Goal: Task Accomplishment & Management: Complete application form

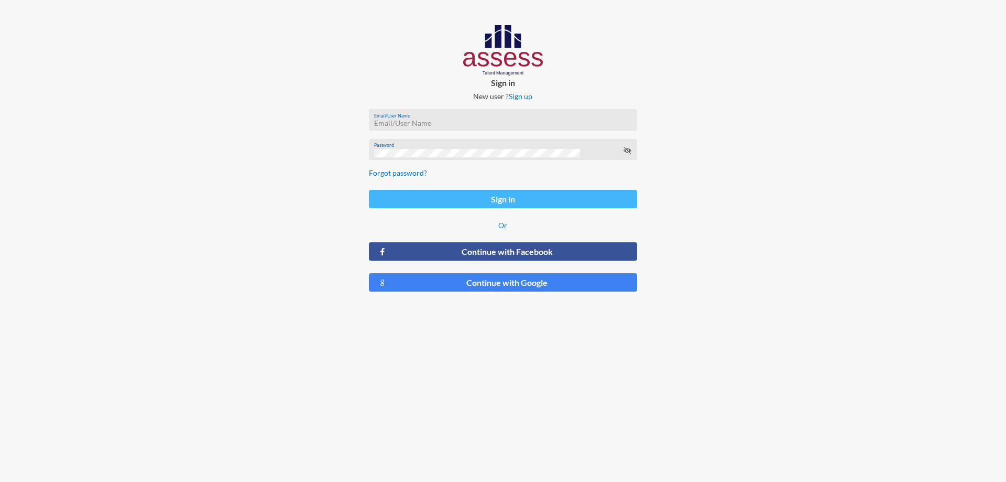
type input "[PERSON_NAME][EMAIL_ADDRESS][DOMAIN_NAME]"
click at [515, 201] on button "Sign in" at bounding box center [503, 199] width 268 height 18
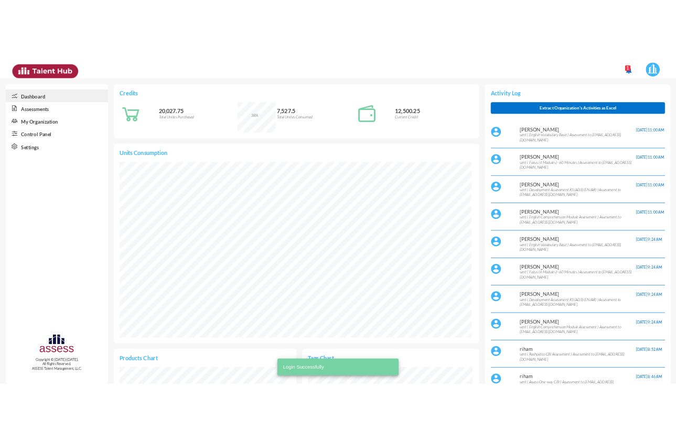
scroll to position [123, 245]
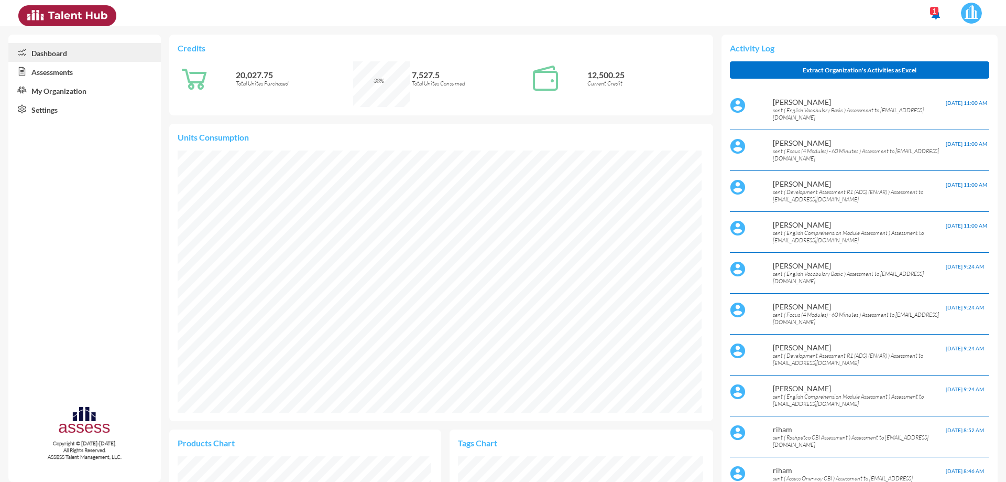
click at [72, 71] on link "Assessments" at bounding box center [84, 71] width 153 height 19
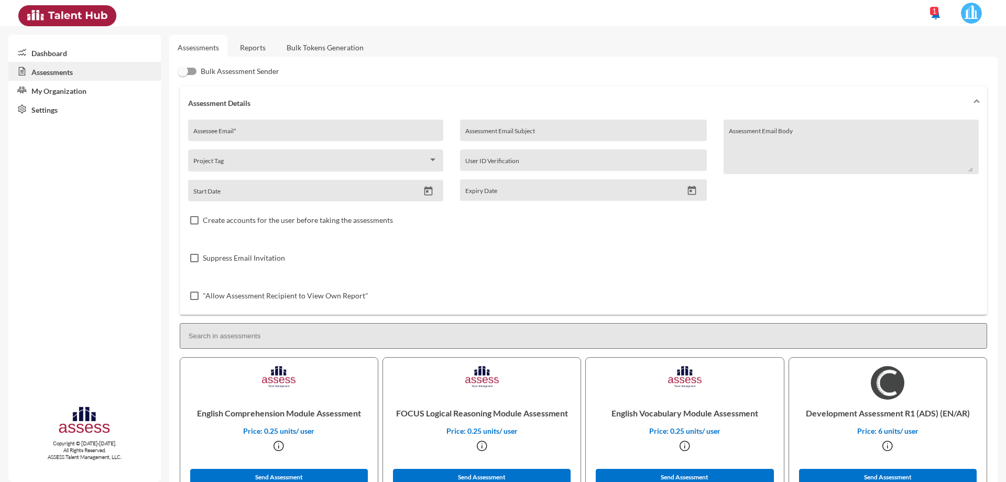
click at [245, 128] on div "Assessee Email *" at bounding box center [315, 133] width 244 height 16
drag, startPoint x: 245, startPoint y: 128, endPoint x: 235, endPoint y: 136, distance: 12.4
click at [235, 136] on input "Assessee Email *" at bounding box center [315, 134] width 244 height 8
paste input "[PERSON_NAME][EMAIL_ADDRESS][DOMAIN_NAME]"
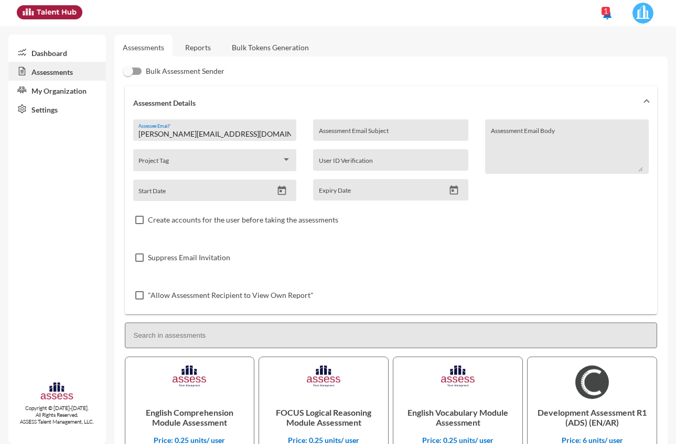
type input "[PERSON_NAME][EMAIL_ADDRESS][DOMAIN_NAME]"
click at [263, 334] on input at bounding box center [391, 336] width 533 height 26
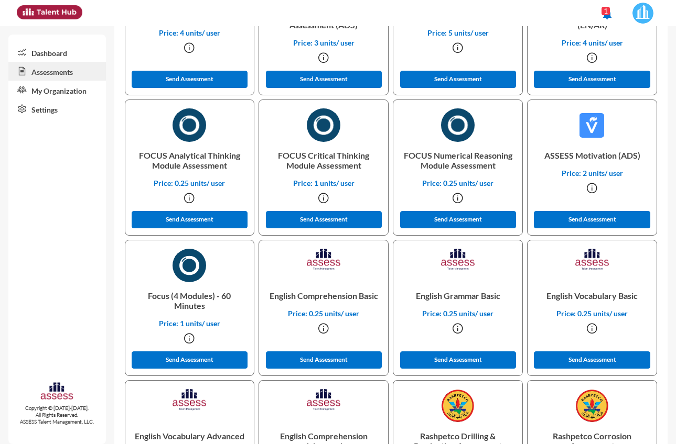
scroll to position [577, 0]
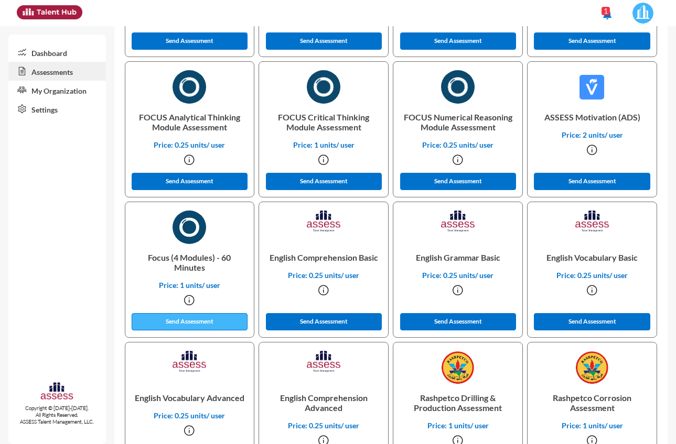
click at [206, 325] on button "Send Assessment" at bounding box center [190, 321] width 116 height 17
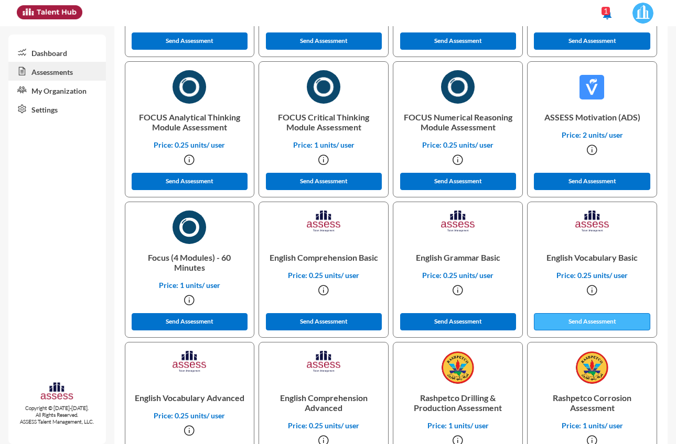
click at [615, 328] on button "Send Assessment" at bounding box center [592, 321] width 116 height 17
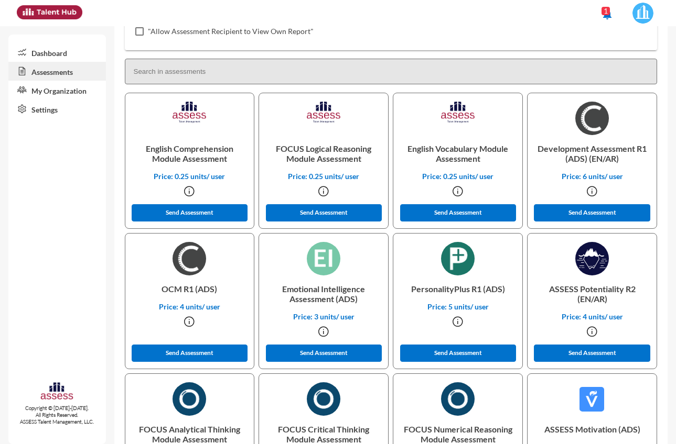
scroll to position [262, 0]
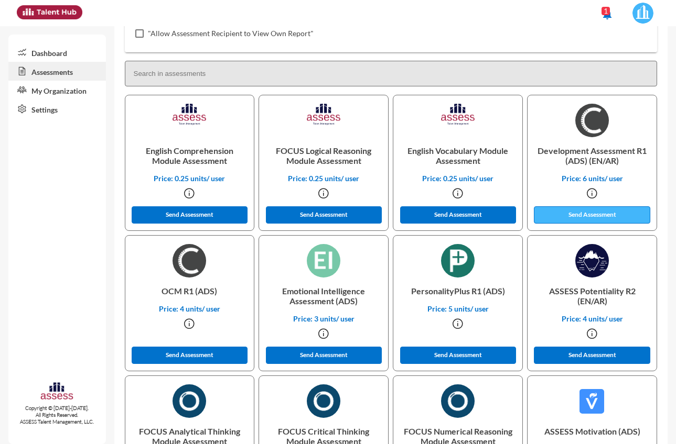
click at [592, 217] on button "Send Assessment" at bounding box center [592, 215] width 116 height 17
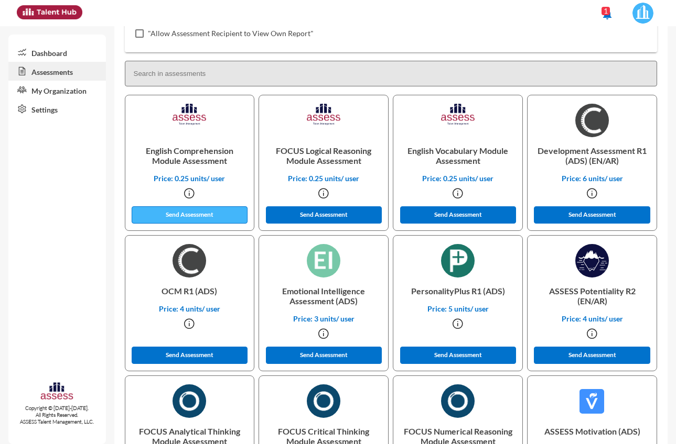
click at [220, 219] on button "Send Assessment" at bounding box center [190, 215] width 116 height 17
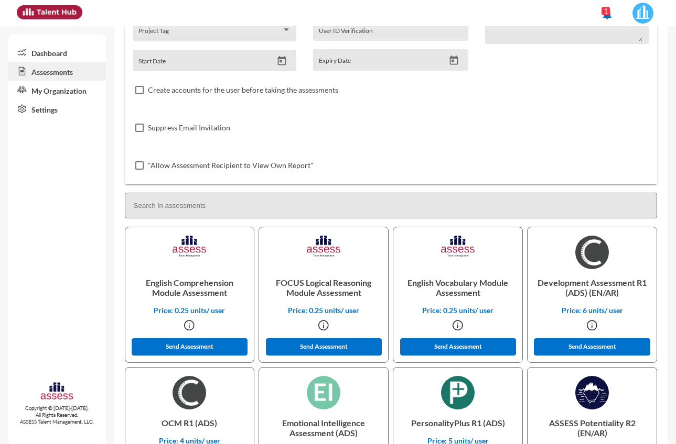
scroll to position [0, 0]
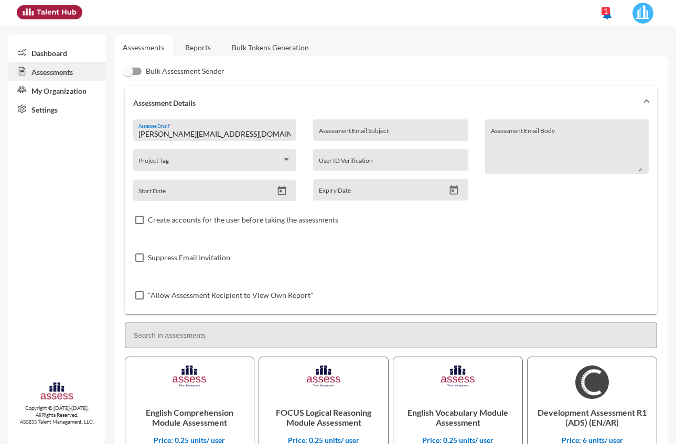
drag, startPoint x: 271, startPoint y: 134, endPoint x: 135, endPoint y: 133, distance: 136.3
click at [135, 133] on div "[PERSON_NAME][EMAIL_ADDRESS][DOMAIN_NAME] Assessee Email *" at bounding box center [215, 130] width 164 height 21
paste input "[EMAIL_ADDRESS][DOMAIN_NAME]"
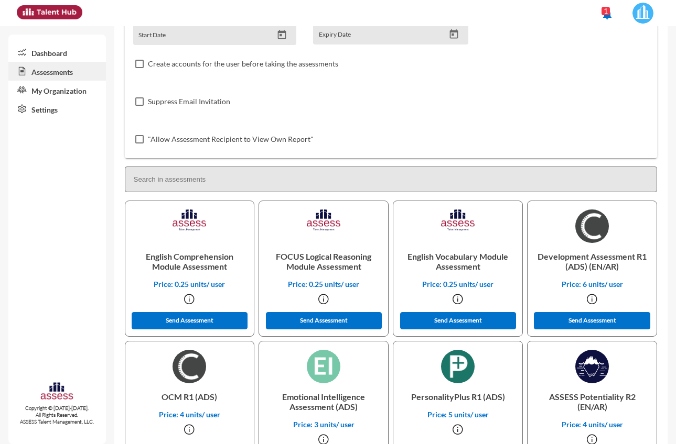
scroll to position [157, 0]
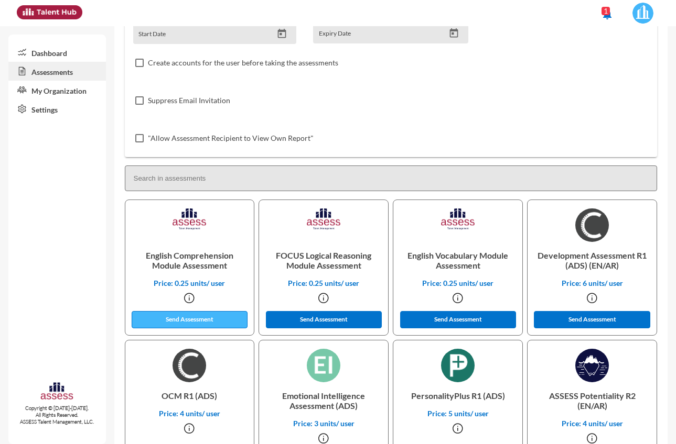
type input "[EMAIL_ADDRESS][DOMAIN_NAME]"
click at [199, 318] on button "Send Assessment" at bounding box center [190, 319] width 116 height 17
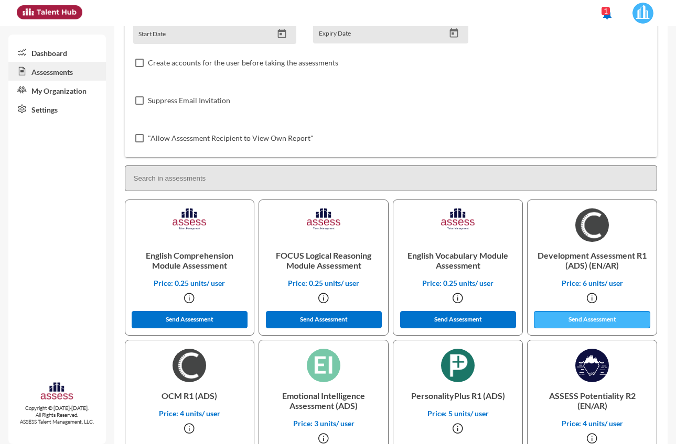
click at [563, 320] on button "Send Assessment" at bounding box center [592, 319] width 116 height 17
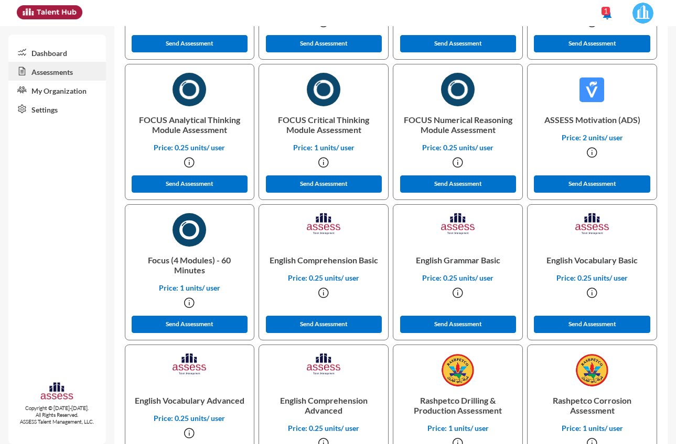
scroll to position [577, 0]
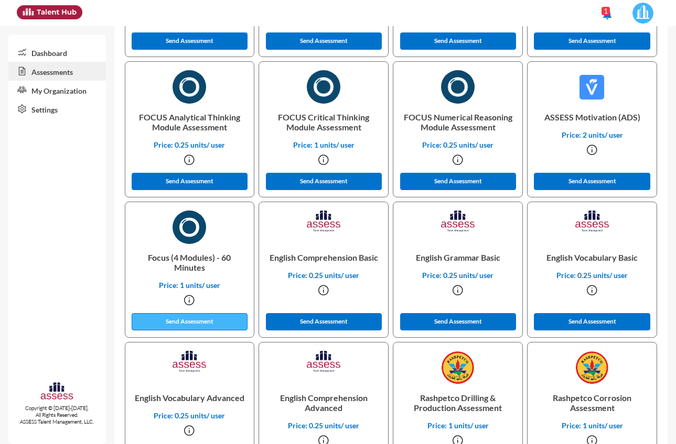
click at [211, 320] on button "Send Assessment" at bounding box center [190, 321] width 116 height 17
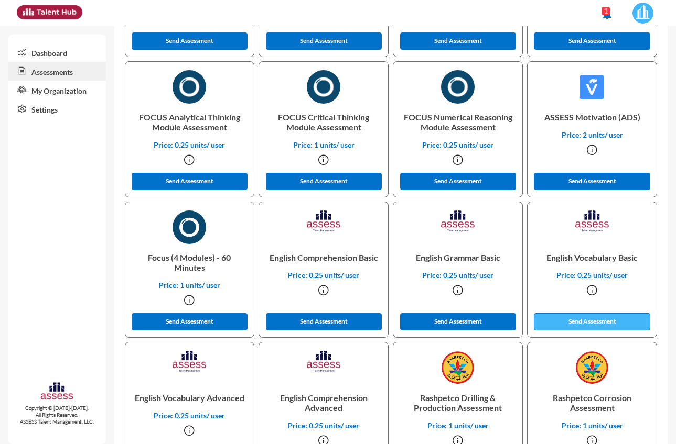
click at [595, 324] on button "Send Assessment" at bounding box center [592, 321] width 116 height 17
